Goal: Task Accomplishment & Management: Manage account settings

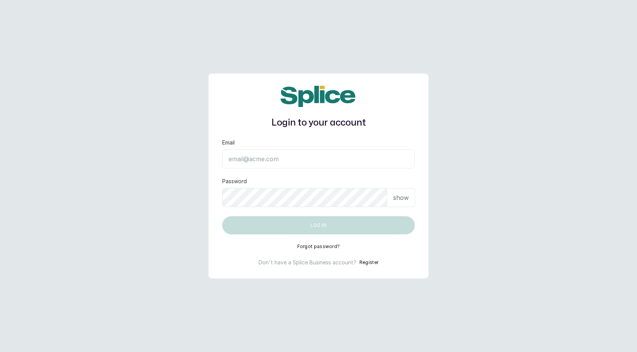
click at [294, 96] on icon at bounding box center [289, 96] width 17 height 18
click at [106, 96] on main "Login to your account Email Password show Log in Forgot password? Don't have a …" at bounding box center [318, 176] width 637 height 352
